Goal: Information Seeking & Learning: Learn about a topic

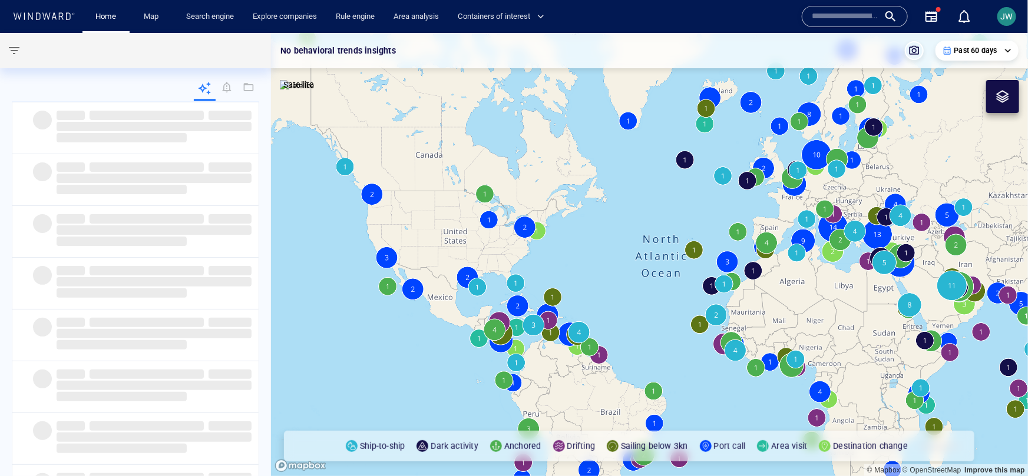
drag, startPoint x: 640, startPoint y: 194, endPoint x: 290, endPoint y: 188, distance: 350.4
click at [290, 188] on canvas "Map" at bounding box center [649, 254] width 757 height 443
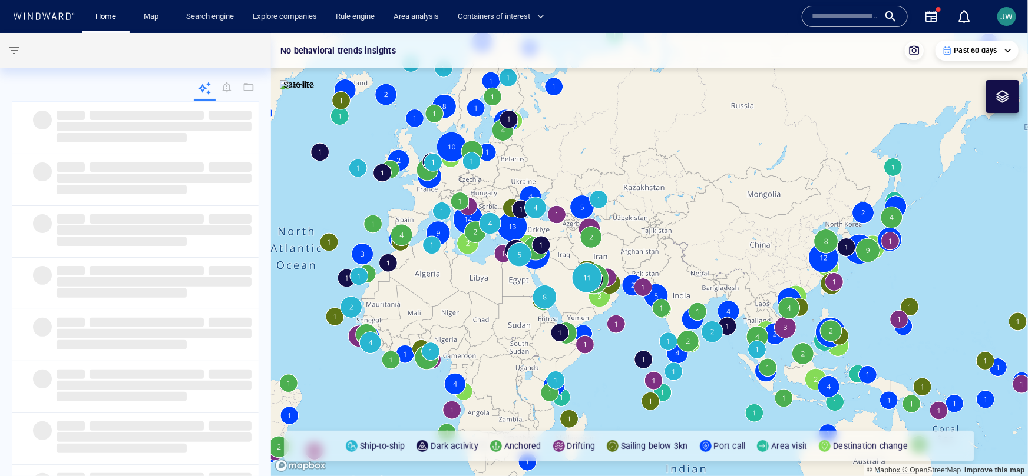
drag, startPoint x: 866, startPoint y: 295, endPoint x: 742, endPoint y: 268, distance: 127.2
click at [742, 268] on canvas "Map" at bounding box center [649, 254] width 757 height 443
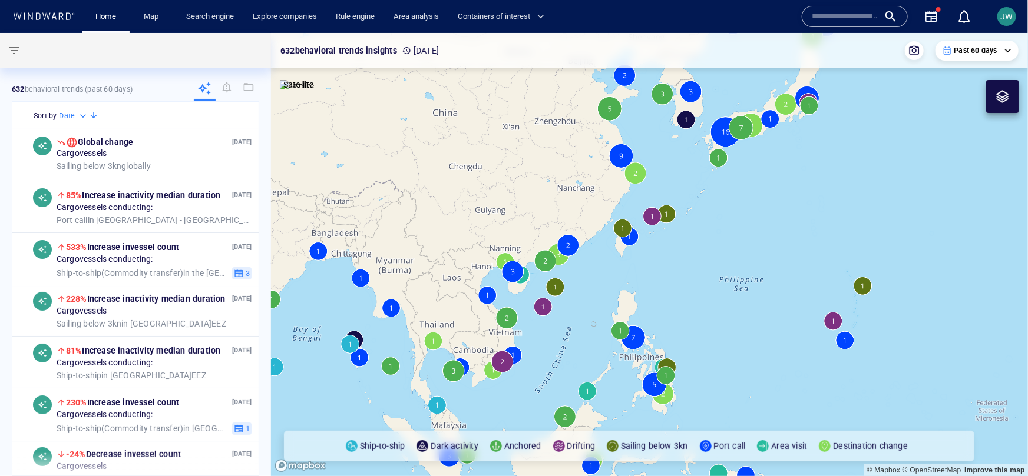
drag, startPoint x: 742, startPoint y: 268, endPoint x: 742, endPoint y: 150, distance: 118.4
click at [742, 150] on canvas "Map" at bounding box center [649, 254] width 757 height 443
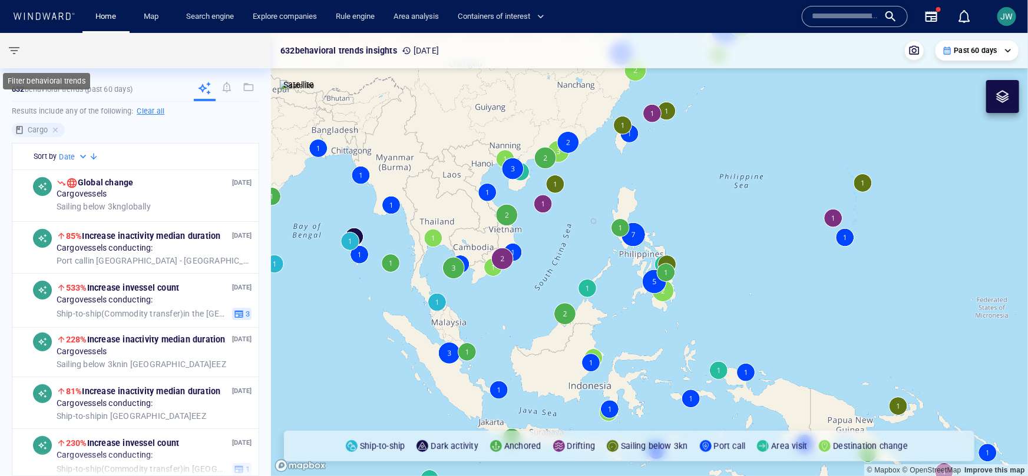
click at [17, 47] on span "button" at bounding box center [14, 51] width 14 height 14
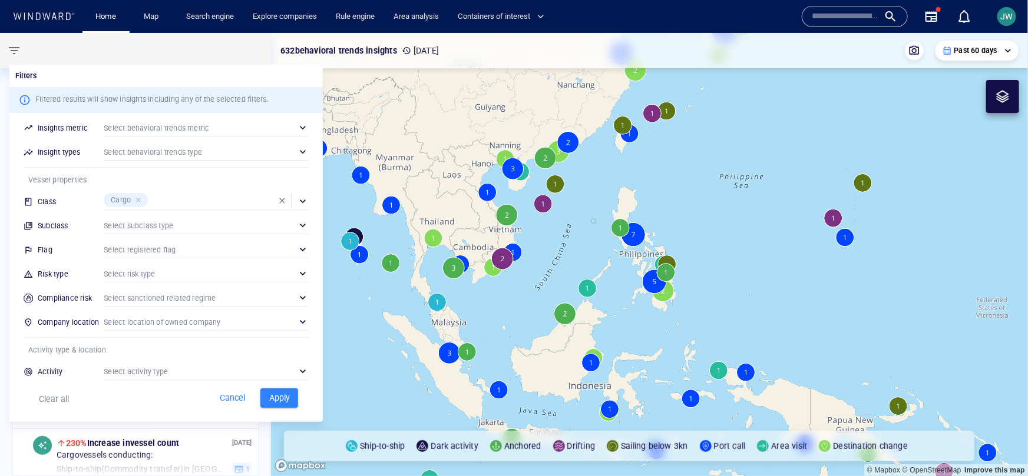
click at [60, 57] on div at bounding box center [514, 238] width 1028 height 476
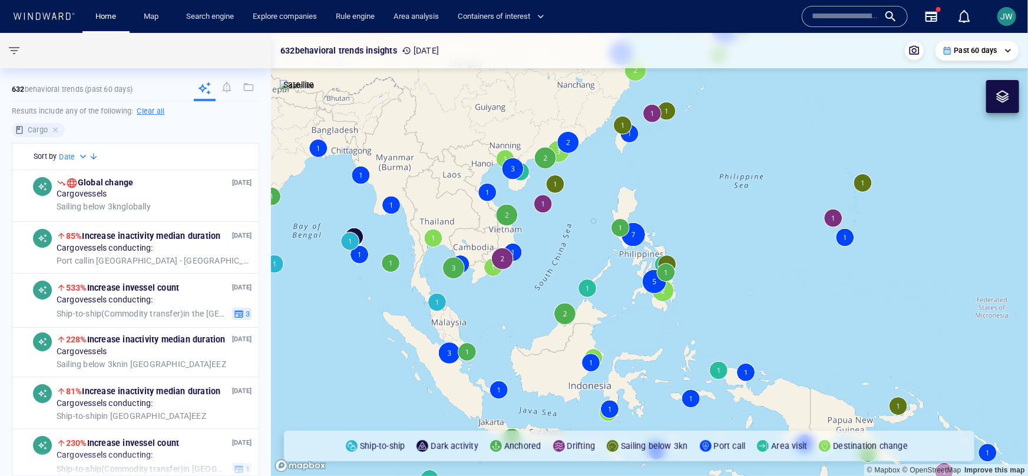
click at [28, 55] on div at bounding box center [132, 50] width 265 height 35
click at [18, 55] on span "button" at bounding box center [14, 51] width 14 height 14
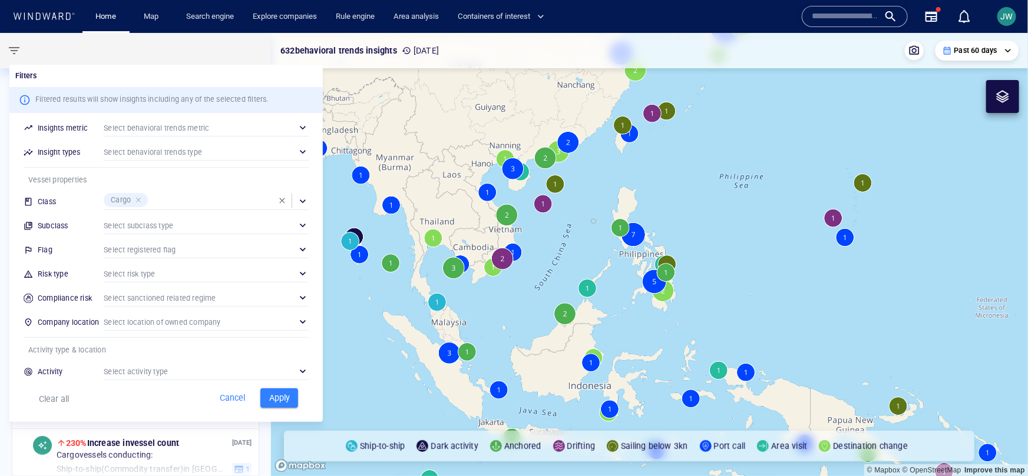
click at [602, 228] on div at bounding box center [514, 238] width 1028 height 476
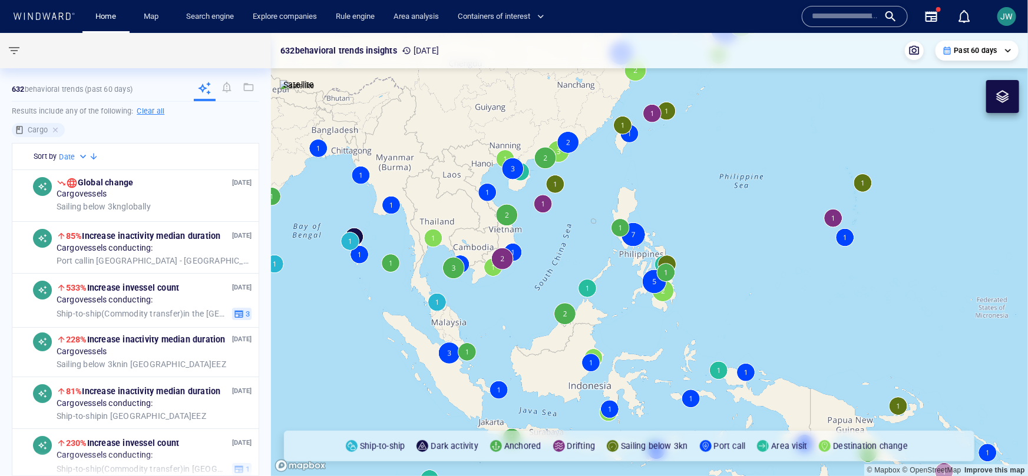
click at [964, 48] on p "Past 60 days" at bounding box center [975, 50] width 43 height 11
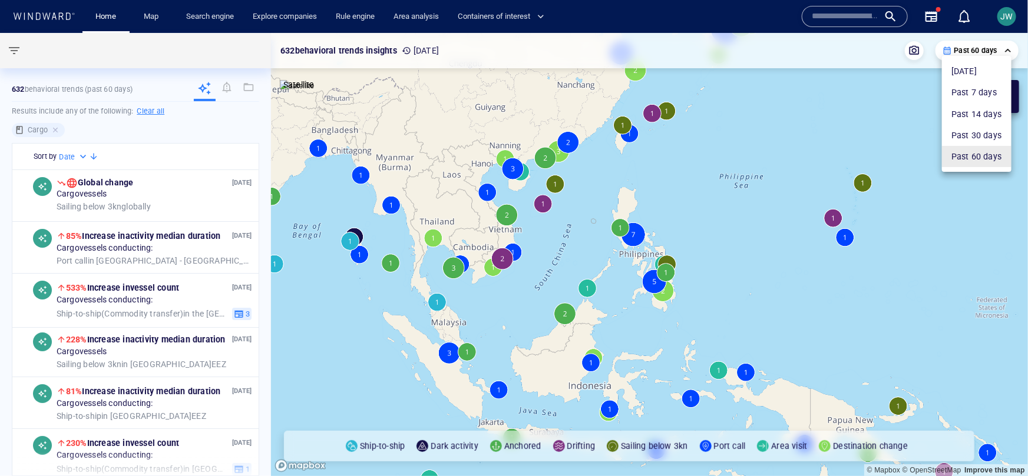
click at [990, 47] on div at bounding box center [514, 238] width 1028 height 476
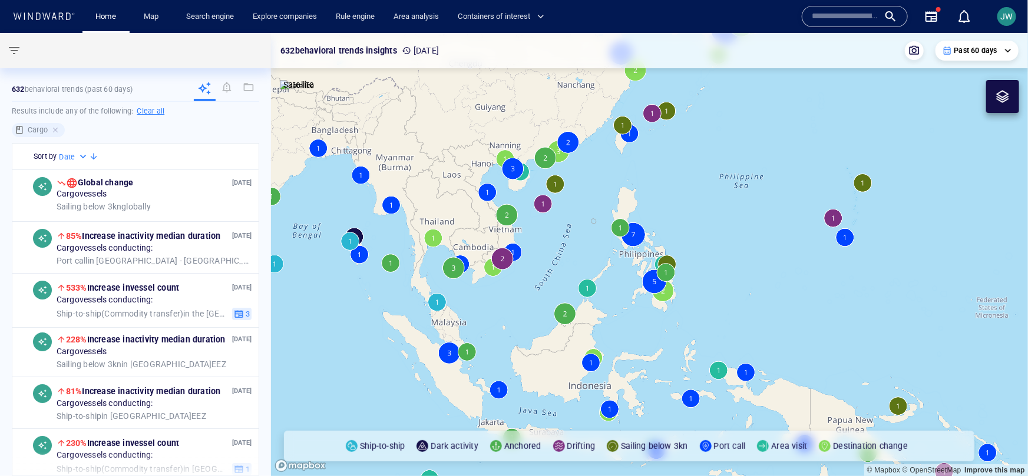
click at [602, 279] on canvas "Map" at bounding box center [649, 254] width 757 height 443
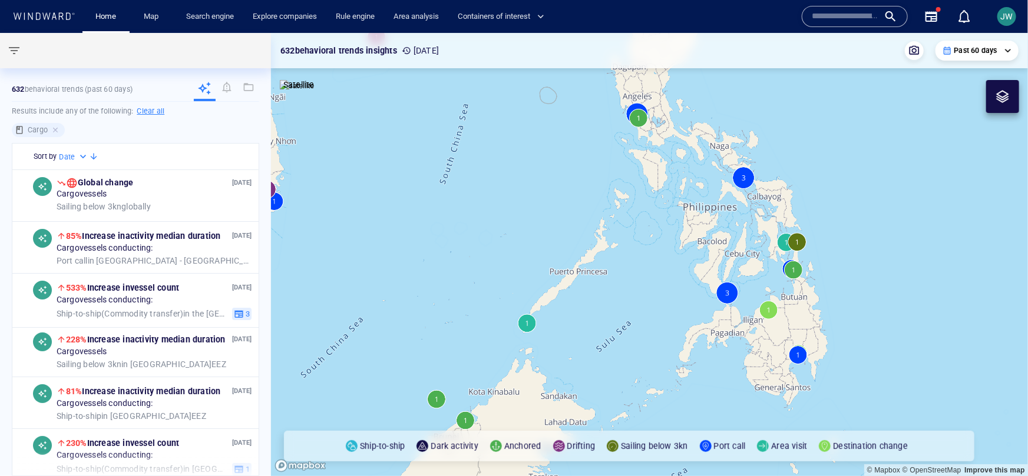
click at [794, 248] on canvas "Map" at bounding box center [649, 254] width 757 height 443
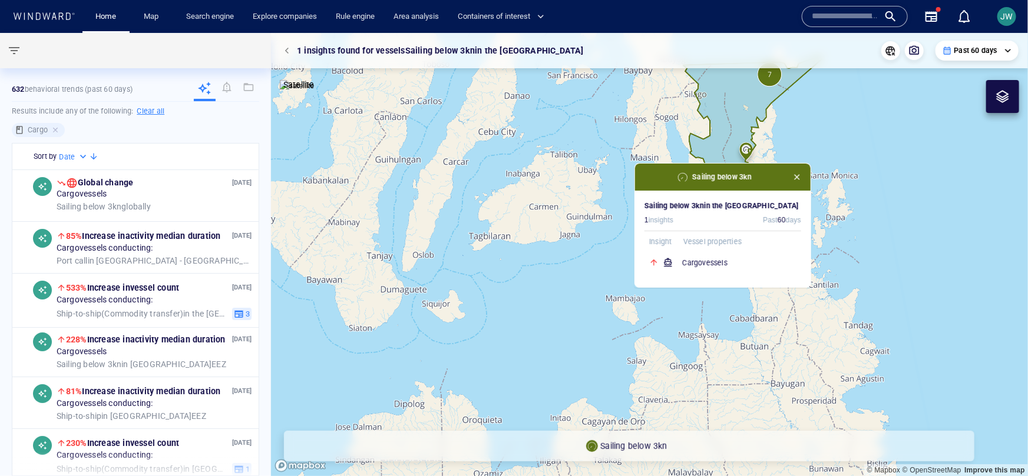
drag, startPoint x: 902, startPoint y: 144, endPoint x: 826, endPoint y: 256, distance: 135.2
click at [826, 257] on canvas "Map" at bounding box center [649, 254] width 757 height 443
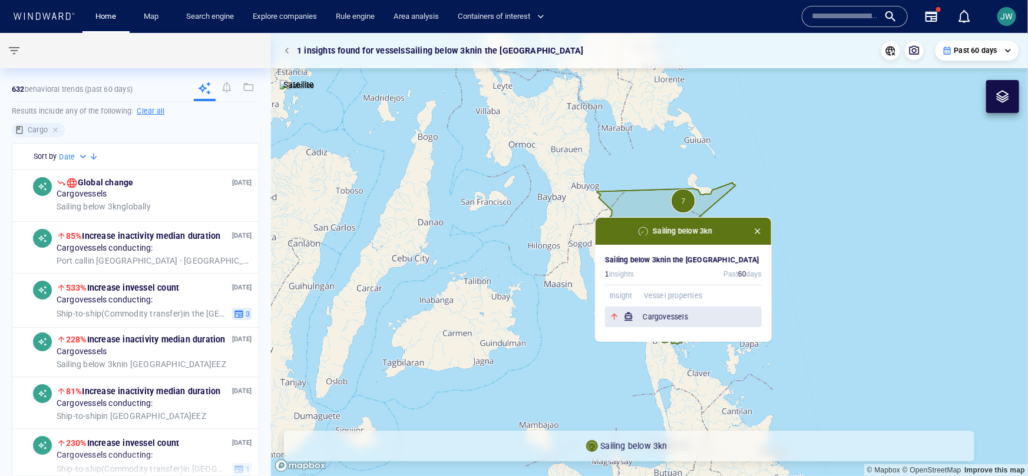
click at [662, 315] on h6 "Cargo vessels" at bounding box center [701, 318] width 119 height 12
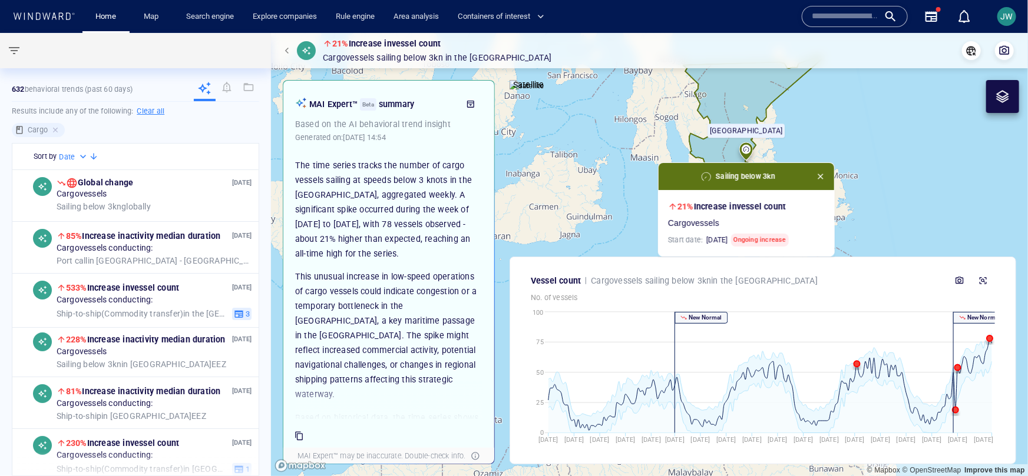
click at [929, 29] on button "button" at bounding box center [931, 16] width 28 height 28
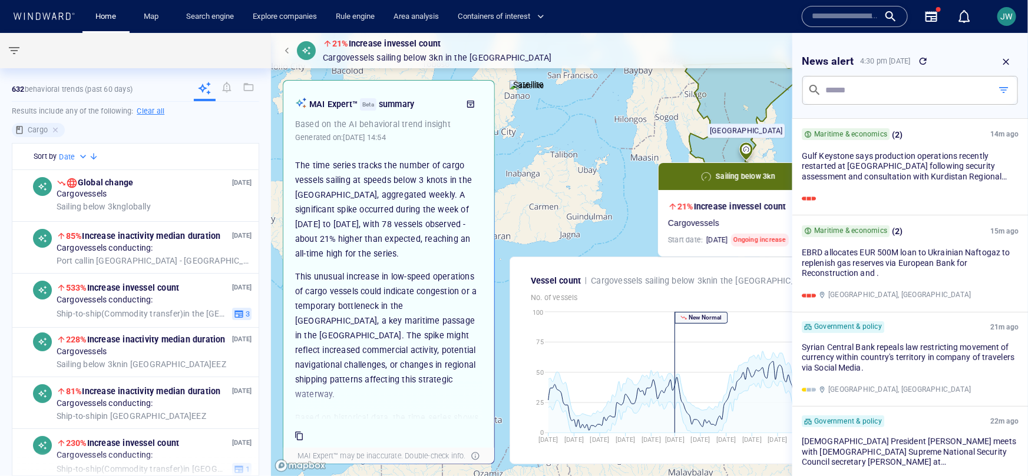
scroll to position [185, 0]
click at [1006, 57] on icon "button" at bounding box center [1006, 62] width 11 height 11
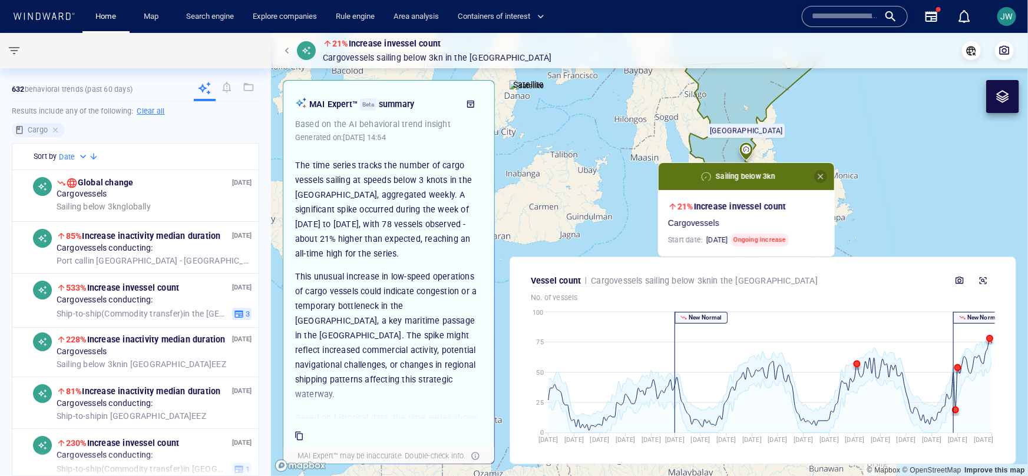
click at [821, 173] on span "button" at bounding box center [820, 176] width 9 height 9
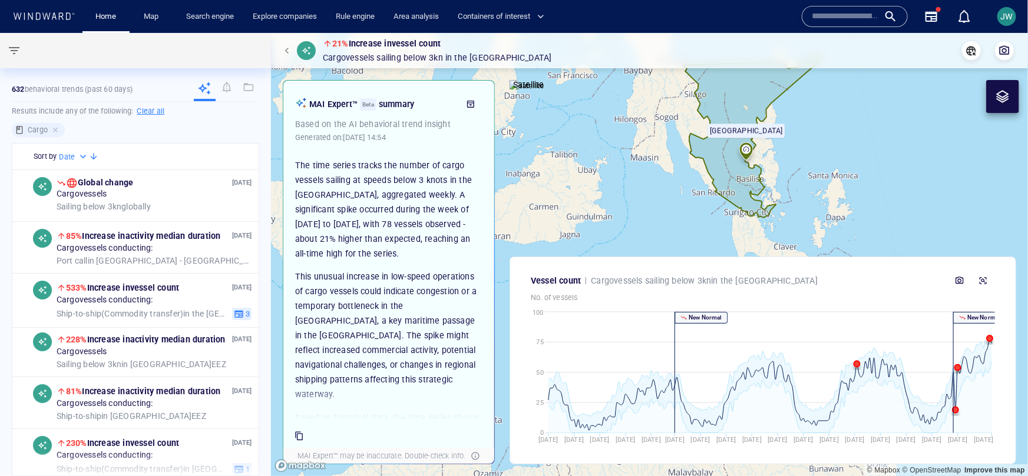
click at [548, 152] on canvas "Map" at bounding box center [649, 254] width 757 height 443
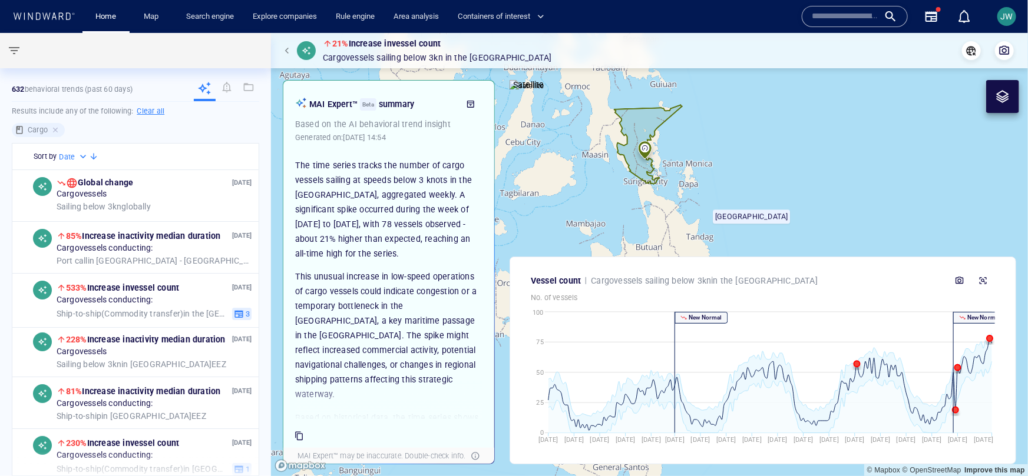
drag, startPoint x: 548, startPoint y: 152, endPoint x: 654, endPoint y: 239, distance: 137.7
click at [654, 239] on canvas "Map" at bounding box center [649, 254] width 757 height 443
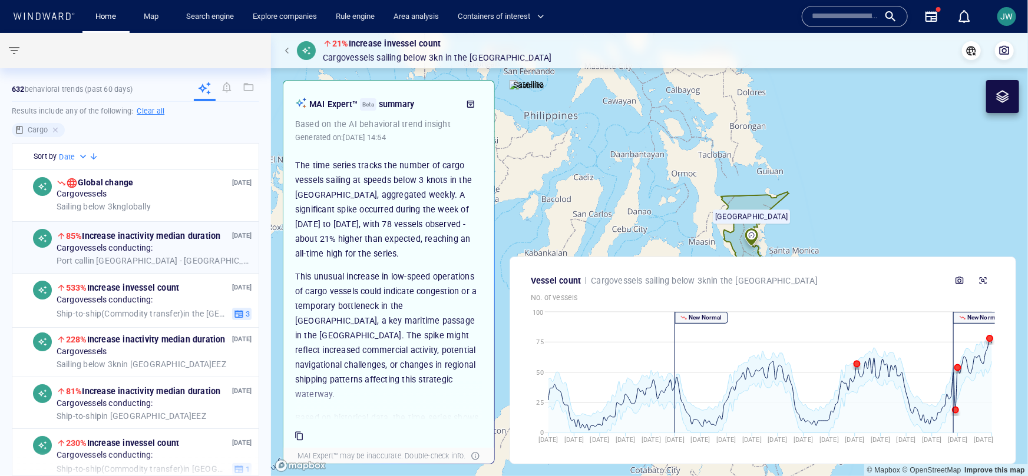
scroll to position [41, 0]
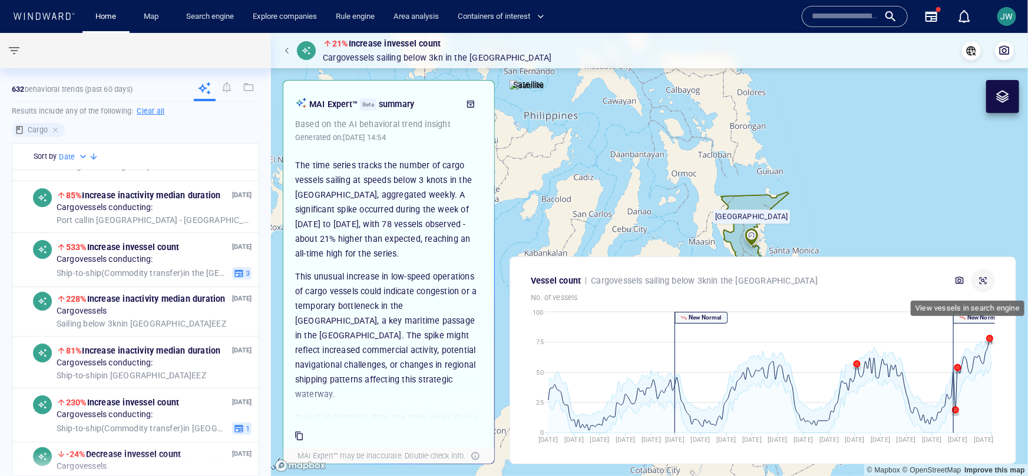
click at [984, 285] on icon "button" at bounding box center [982, 280] width 9 height 9
click at [746, 158] on canvas "Map" at bounding box center [649, 254] width 757 height 443
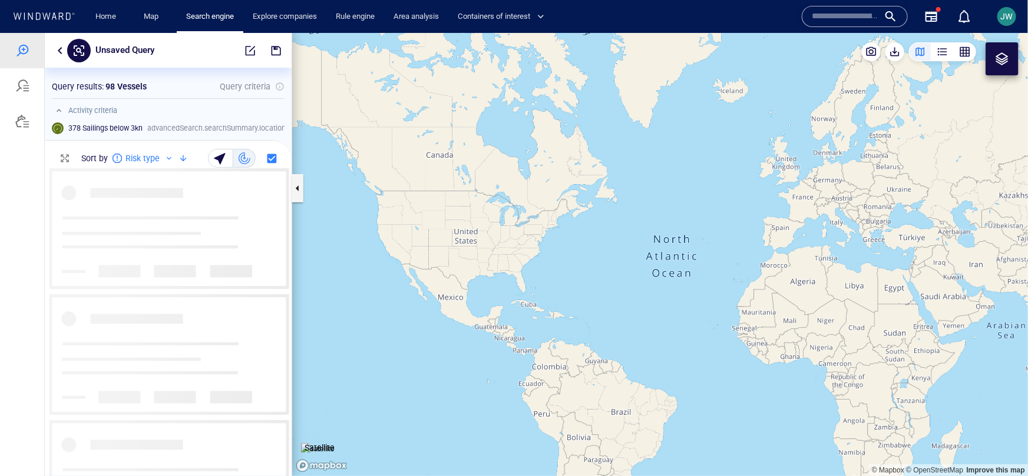
scroll to position [308, 247]
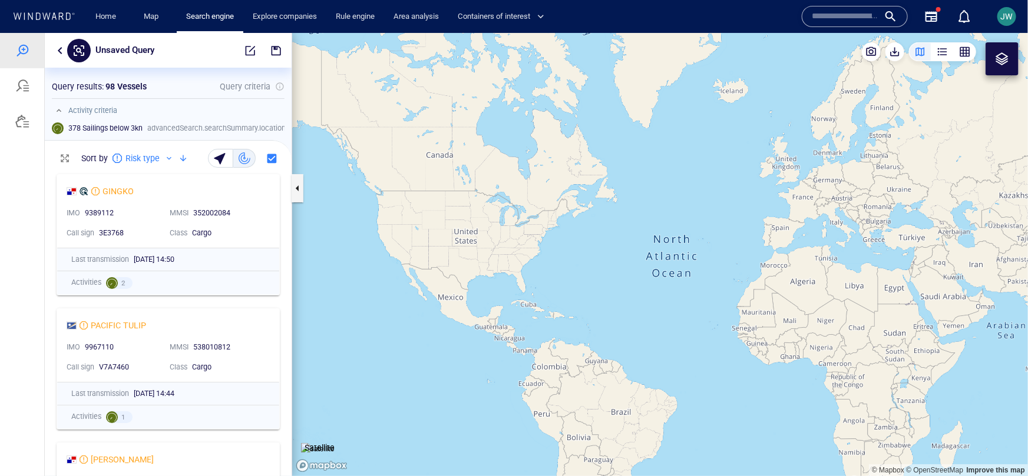
drag, startPoint x: 956, startPoint y: 270, endPoint x: 498, endPoint y: 260, distance: 458.3
click at [491, 260] on canvas "Map" at bounding box center [660, 253] width 736 height 443
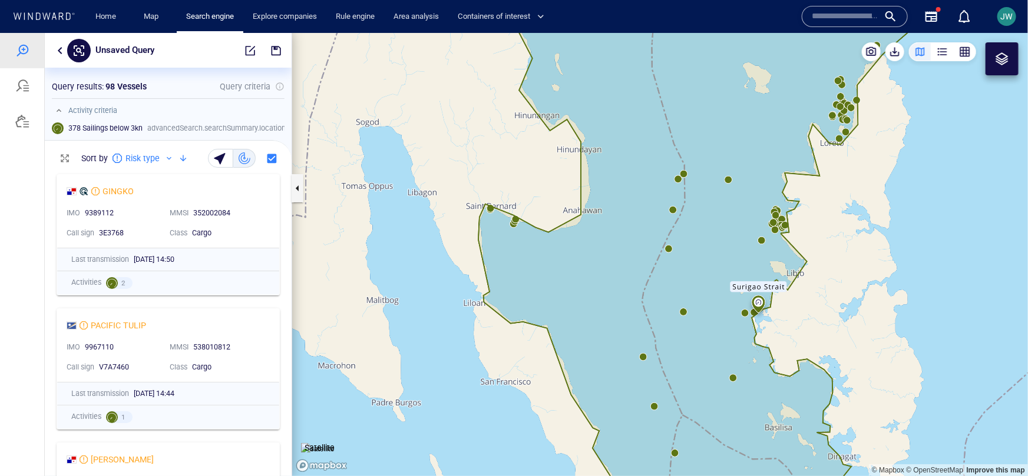
drag, startPoint x: 847, startPoint y: 261, endPoint x: 578, endPoint y: 264, distance: 269.1
click at [578, 264] on canvas "Map" at bounding box center [660, 253] width 736 height 443
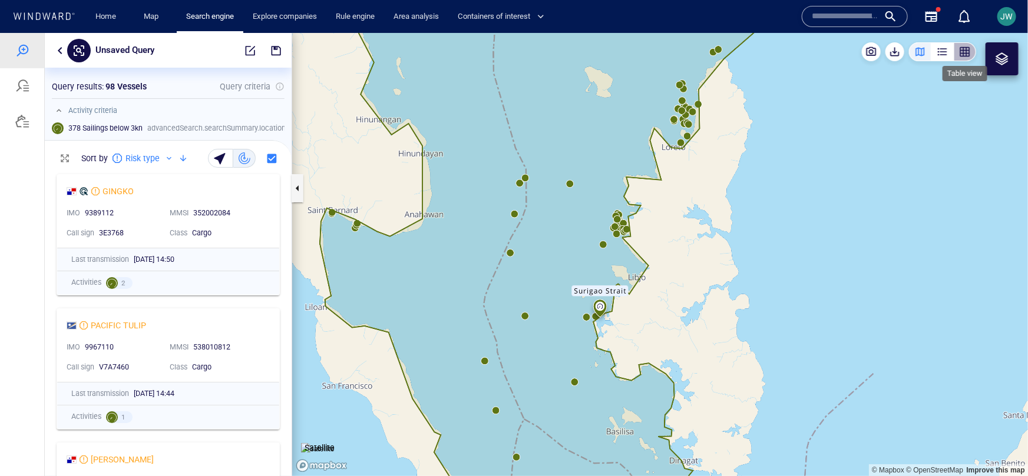
click at [959, 51] on div "button" at bounding box center [965, 51] width 12 height 12
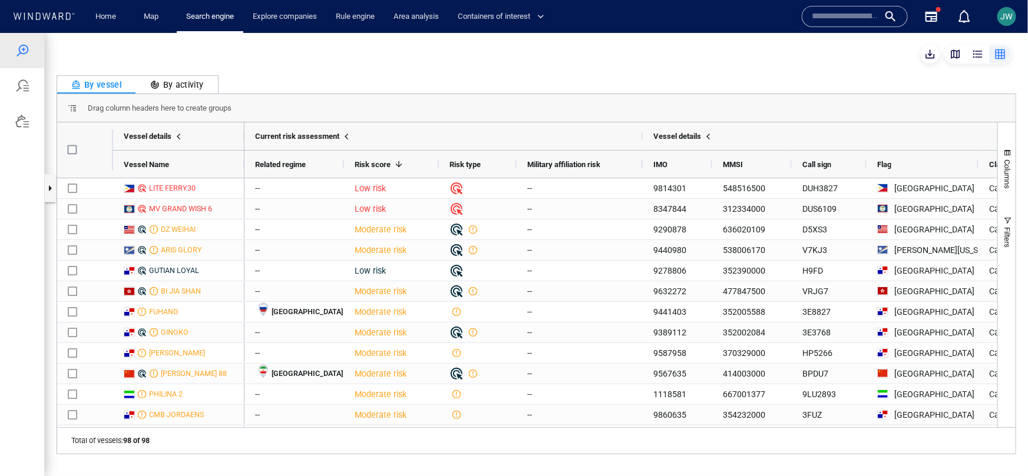
click at [948, 50] on button "button" at bounding box center [955, 53] width 22 height 19
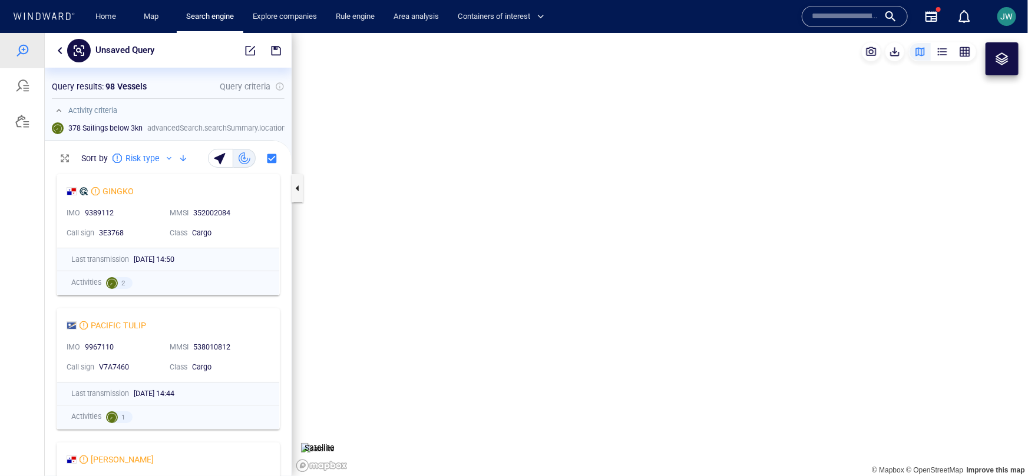
click at [486, 167] on canvas "Map" at bounding box center [660, 253] width 736 height 443
drag, startPoint x: 517, startPoint y: 124, endPoint x: 517, endPoint y: 282, distance: 157.8
click at [517, 282] on canvas "Map" at bounding box center [660, 253] width 736 height 443
click at [1012, 67] on div at bounding box center [1001, 58] width 33 height 33
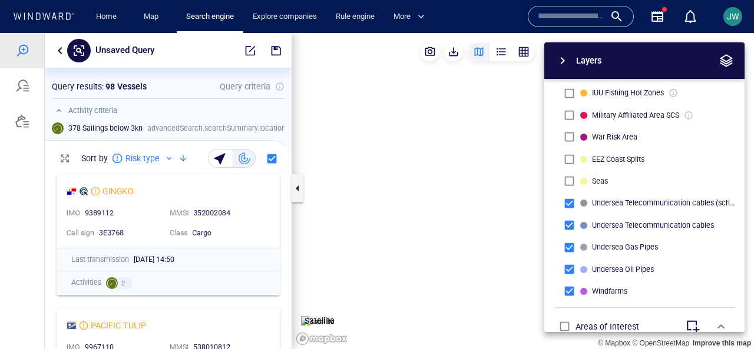
scroll to position [450, 0]
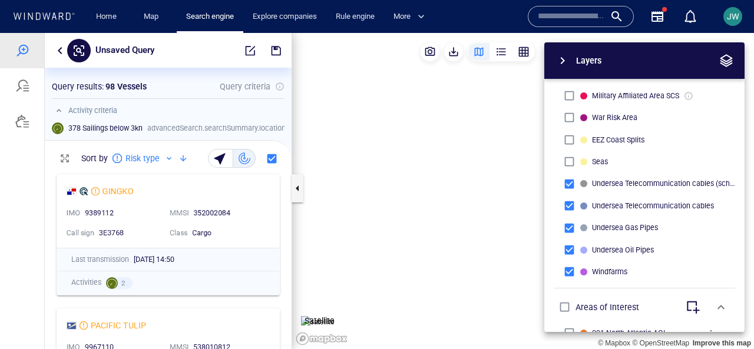
drag, startPoint x: 462, startPoint y: 257, endPoint x: 529, endPoint y: 245, distance: 68.2
click at [529, 245] on div "Layers System Areas International Waters Straits Exclusive Economic Zones 40NM …" at bounding box center [582, 187] width 324 height 290
click at [467, 234] on div "Layers System Areas International Waters Straits Exclusive Economic Zones 40NM …" at bounding box center [582, 187] width 324 height 290
click at [724, 59] on span "button" at bounding box center [726, 61] width 14 height 14
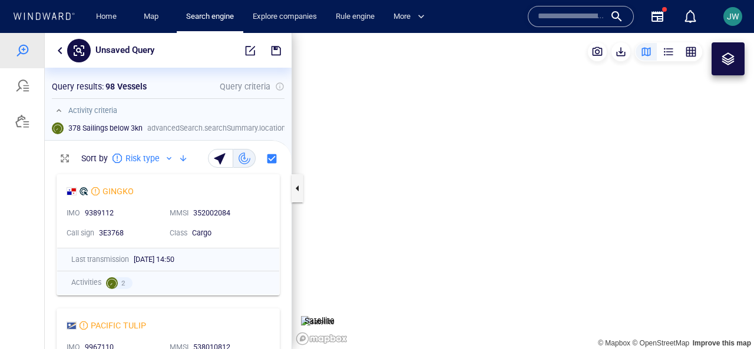
drag, startPoint x: 426, startPoint y: 198, endPoint x: 488, endPoint y: 279, distance: 101.2
click at [488, 279] on canvas "Map" at bounding box center [523, 191] width 462 height 316
drag, startPoint x: 512, startPoint y: 179, endPoint x: 512, endPoint y: 135, distance: 43.6
click at [512, 135] on canvas "Map" at bounding box center [523, 191] width 462 height 316
